Goal: Find contact information: Find contact information

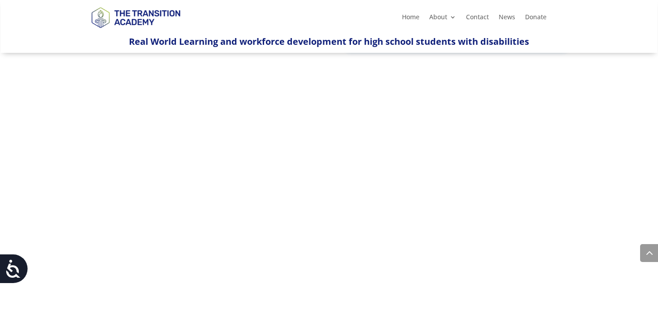
scroll to position [929, 0]
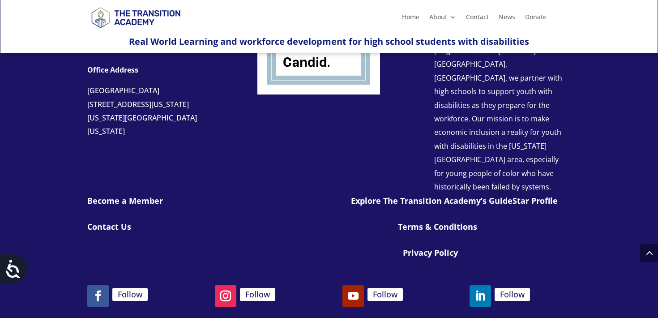
click at [429, 247] on link "Privacy Policy" at bounding box center [430, 252] width 55 height 11
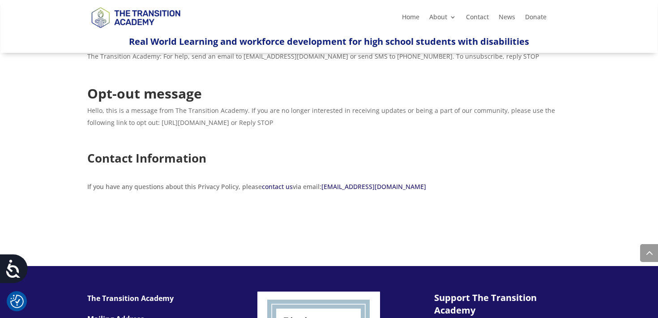
scroll to position [1825, 0]
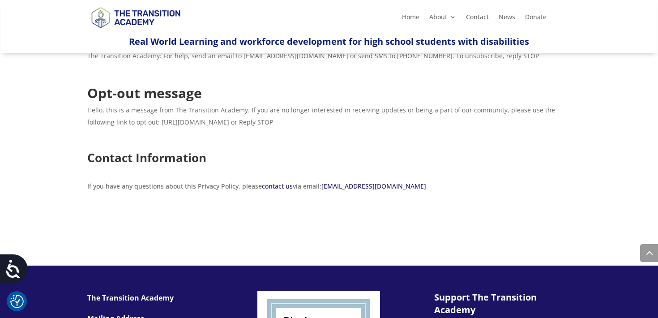
click at [217, 125] on span "Hello, this is a message from The Transition Academy. If you are no longer inte…" at bounding box center [321, 116] width 468 height 21
drag, startPoint x: 270, startPoint y: 122, endPoint x: 133, endPoint y: 125, distance: 137.5
click at [133, 125] on span "Hello, this is a message from The Transition Academy. If you are no longer inte…" at bounding box center [321, 116] width 468 height 21
copy span "https://fsmtxziw6j6.typeform.com/to/WajUCvX7"
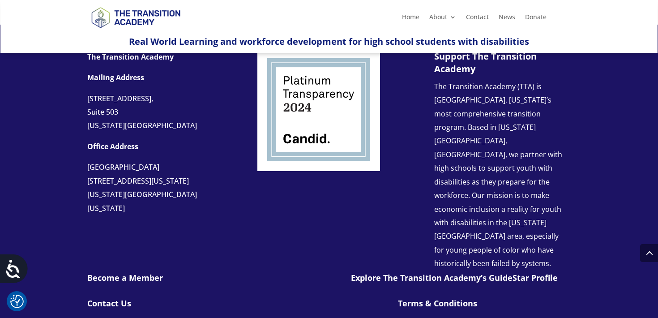
scroll to position [2063, 0]
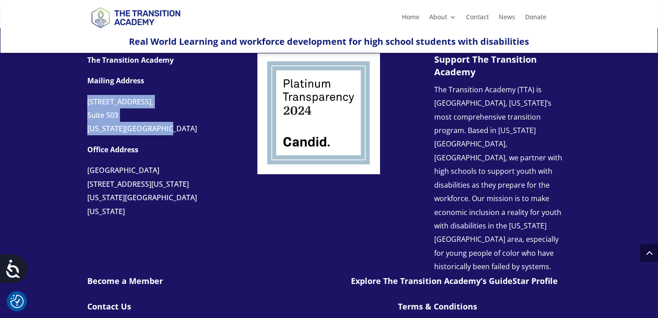
drag, startPoint x: 169, startPoint y: 133, endPoint x: 80, endPoint y: 105, distance: 93.5
click at [80, 105] on div "The Transition Academy Mailing Address 107 W. 63rd Street, Suite 503 Kansas Cit…" at bounding box center [329, 227] width 658 height 398
copy div "107 W. 63rd Street, Suite 503 Kansas City, MO 64113"
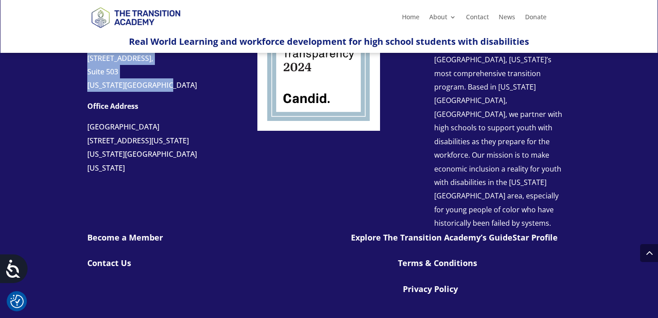
scroll to position [2112, 0]
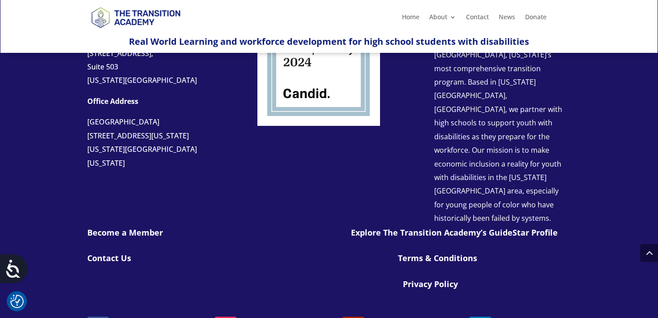
click at [195, 94] on p "Office Address" at bounding box center [158, 104] width 143 height 21
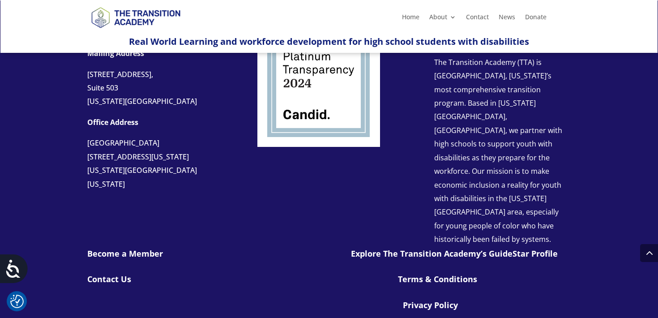
scroll to position [2087, 0]
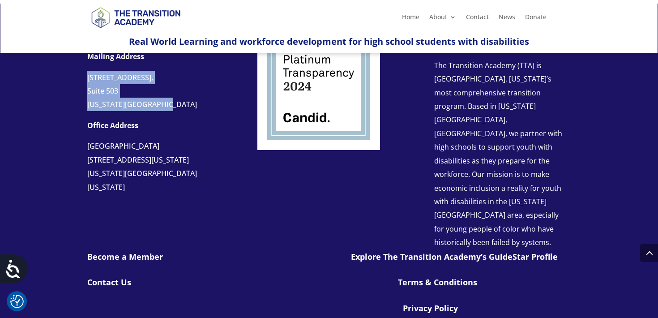
drag, startPoint x: 167, startPoint y: 103, endPoint x: 86, endPoint y: 82, distance: 84.2
click at [85, 82] on div "The Transition Academy Mailing Address 107 W. 63rd Street, Suite 503 Kansas Cit…" at bounding box center [329, 203] width 658 height 398
copy div "107 W. 63rd Street, Suite 503 Kansas City, MO 64113"
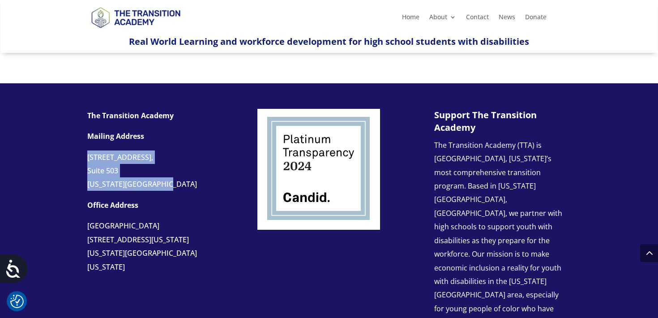
scroll to position [2015, 0]
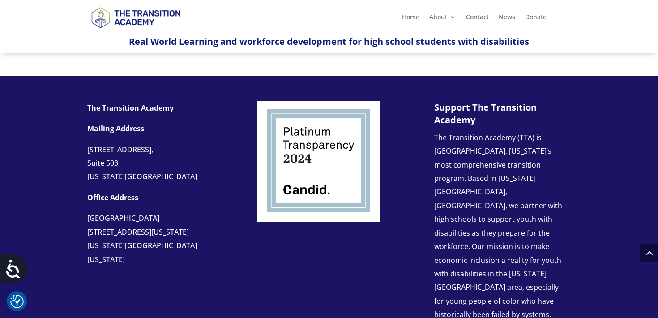
click at [165, 171] on div "[US_STATE][GEOGRAPHIC_DATA]" at bounding box center [158, 176] width 143 height 13
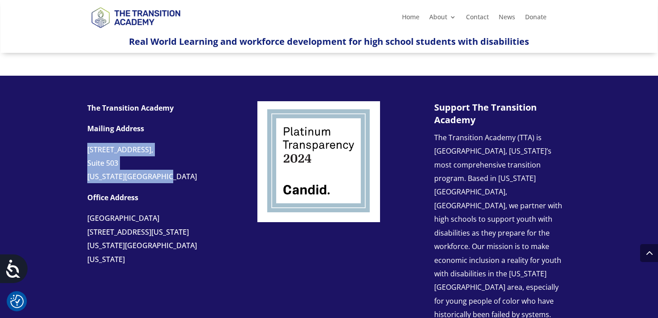
drag, startPoint x: 160, startPoint y: 182, endPoint x: 84, endPoint y: 151, distance: 82.1
click at [84, 151] on div "The Transition Academy Mailing Address 107 W. 63rd Street, Suite 503 Kansas Cit…" at bounding box center [329, 275] width 658 height 398
copy div "107 W. 63rd Street, Suite 503 Kansas City, MO 64113"
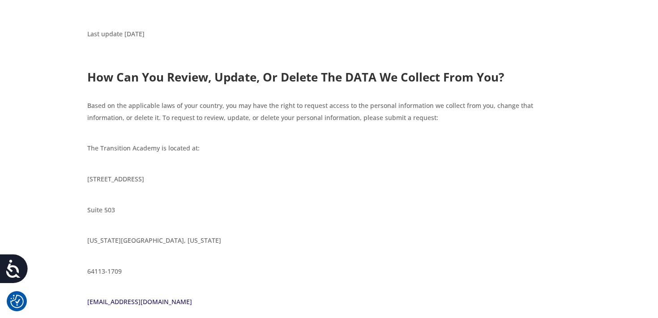
scroll to position [0, 0]
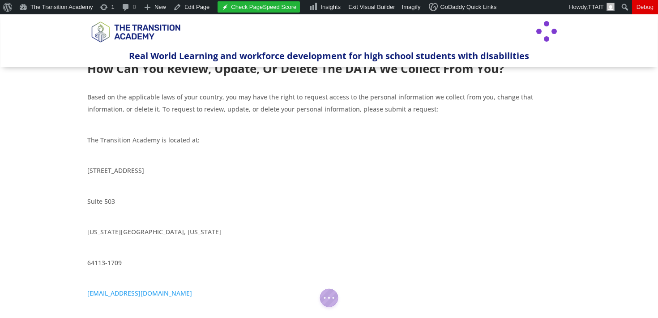
scroll to position [109, 0]
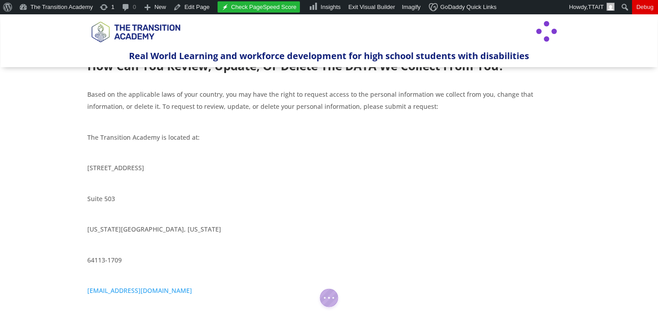
click div
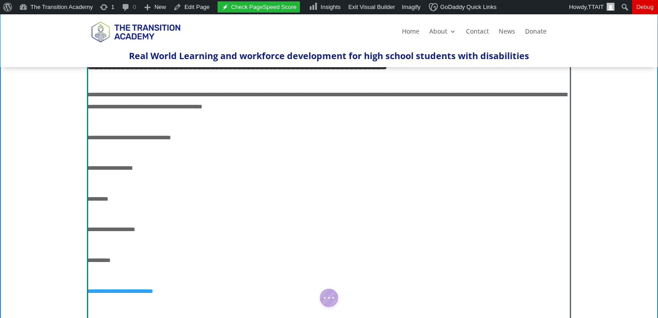
click at [119, 266] on p "**********" at bounding box center [329, 263] width 484 height 18
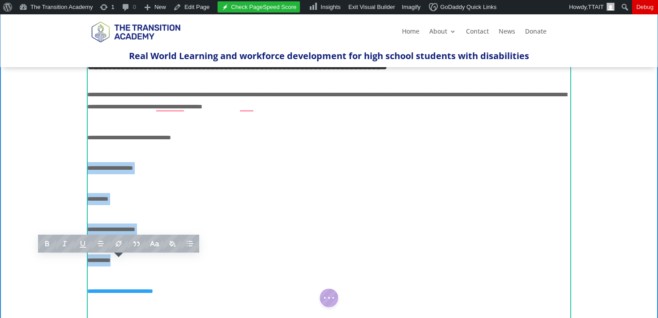
drag, startPoint x: 128, startPoint y: 257, endPoint x: 88, endPoint y: 163, distance: 101.5
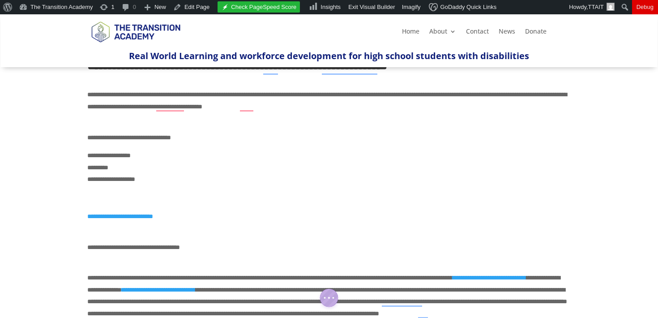
click at [104, 194] on p "To enrich screen reader interactions, please activate Accessibility in Grammarl…" at bounding box center [329, 195] width 484 height 6
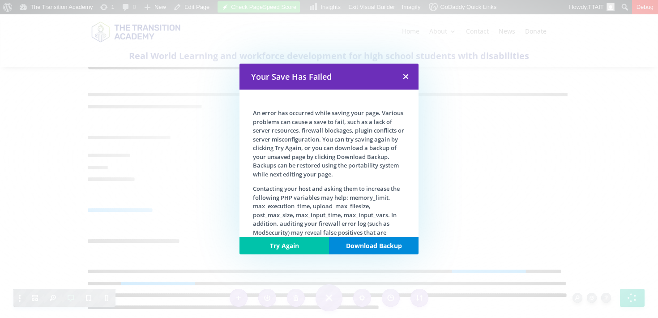
click at [407, 77] on link at bounding box center [406, 77] width 26 height 26
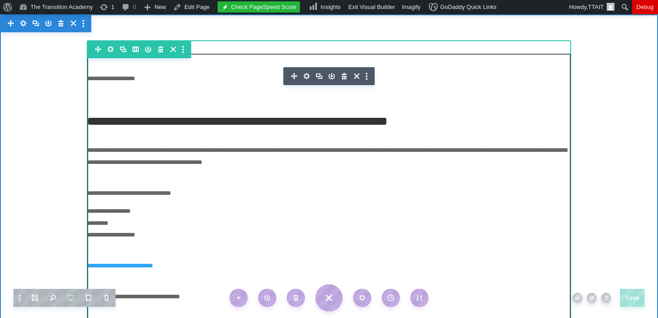
scroll to position [0, 0]
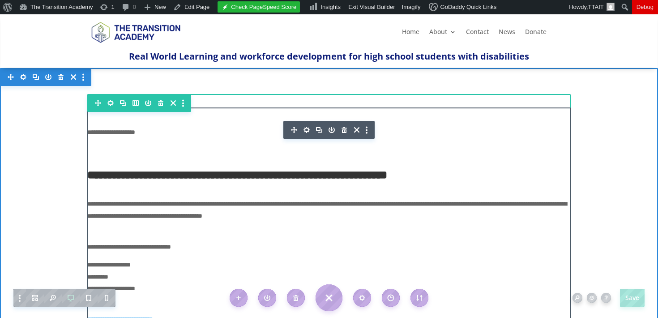
click at [127, 129] on p "**********" at bounding box center [329, 135] width 484 height 18
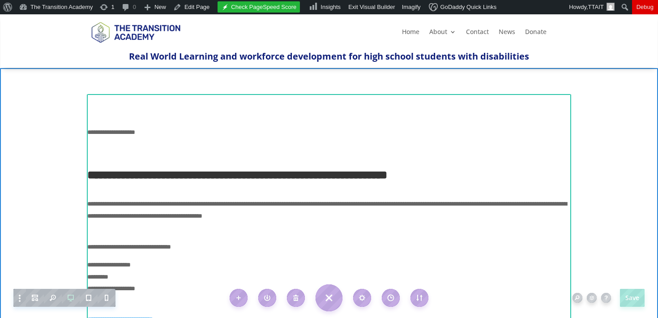
click at [131, 126] on p "**********" at bounding box center [329, 135] width 484 height 18
click at [153, 129] on p "**********" at bounding box center [329, 135] width 484 height 18
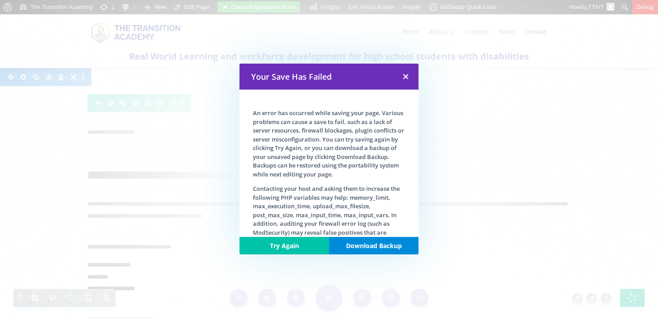
click at [402, 77] on link at bounding box center [406, 77] width 26 height 26
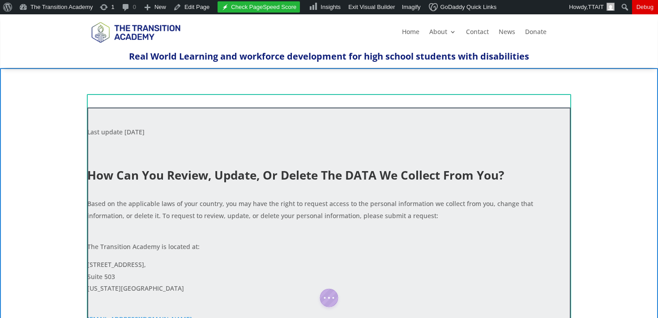
click div
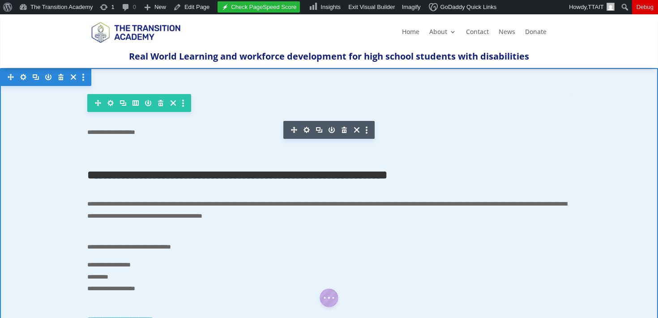
click div
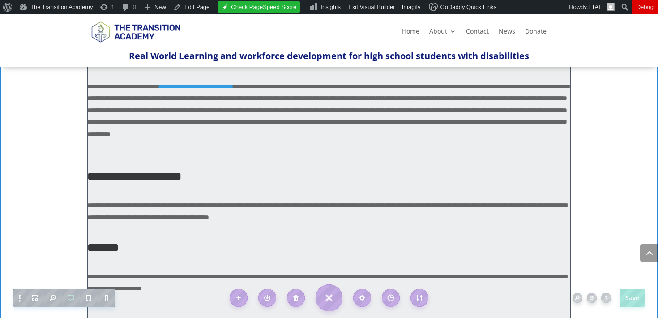
scroll to position [1159, 0]
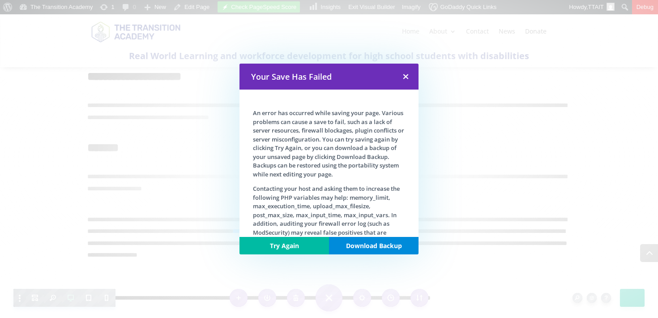
click at [300, 241] on link "Try Again" at bounding box center [285, 246] width 90 height 18
click at [405, 76] on link at bounding box center [406, 77] width 26 height 26
click at [407, 79] on link at bounding box center [406, 77] width 26 height 26
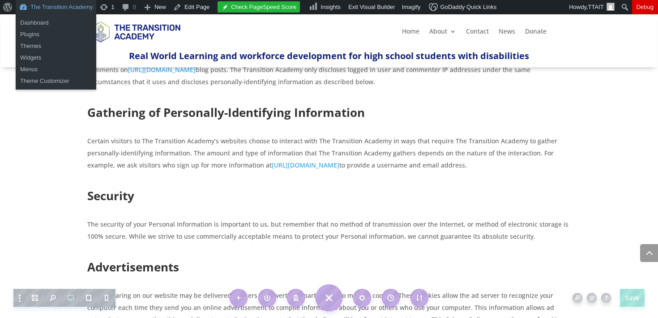
click at [36, 9] on link "The Transition Academy" at bounding box center [56, 7] width 81 height 14
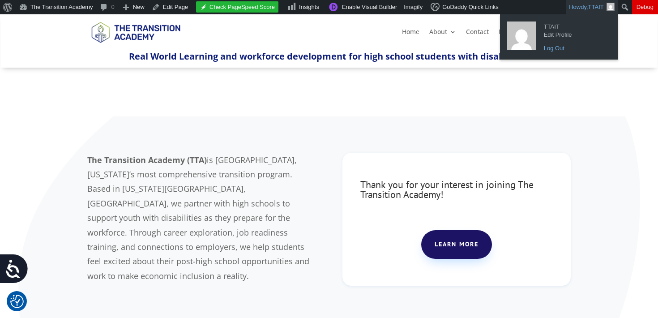
click at [552, 50] on link "Log Out" at bounding box center [576, 49] width 72 height 12
